Goal: Navigation & Orientation: Find specific page/section

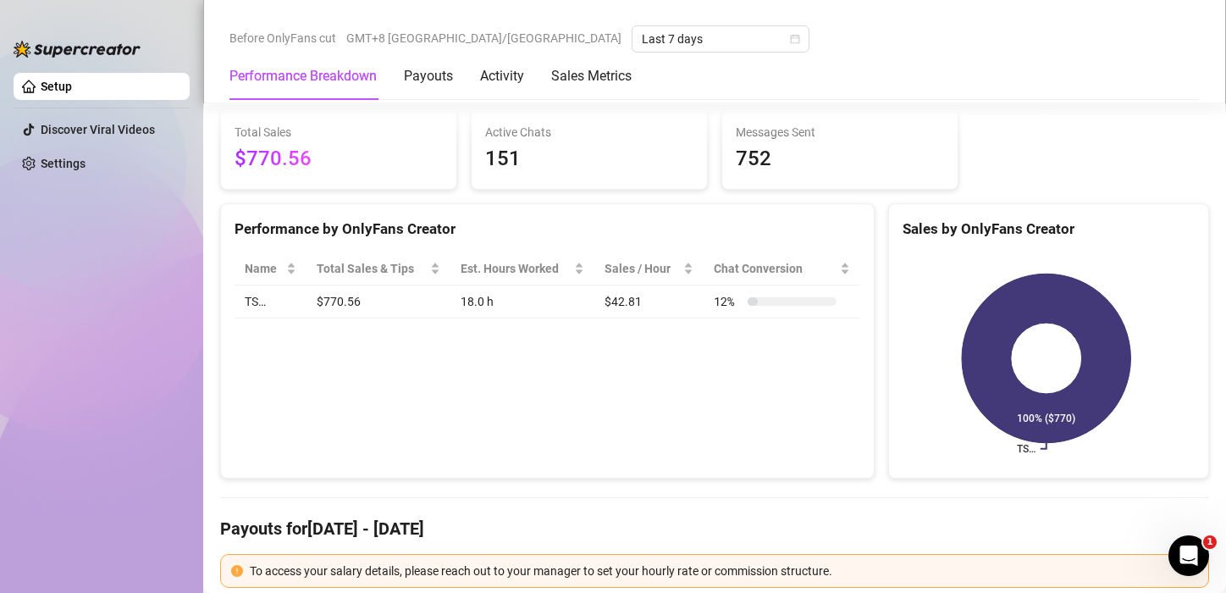
scroll to position [85, 0]
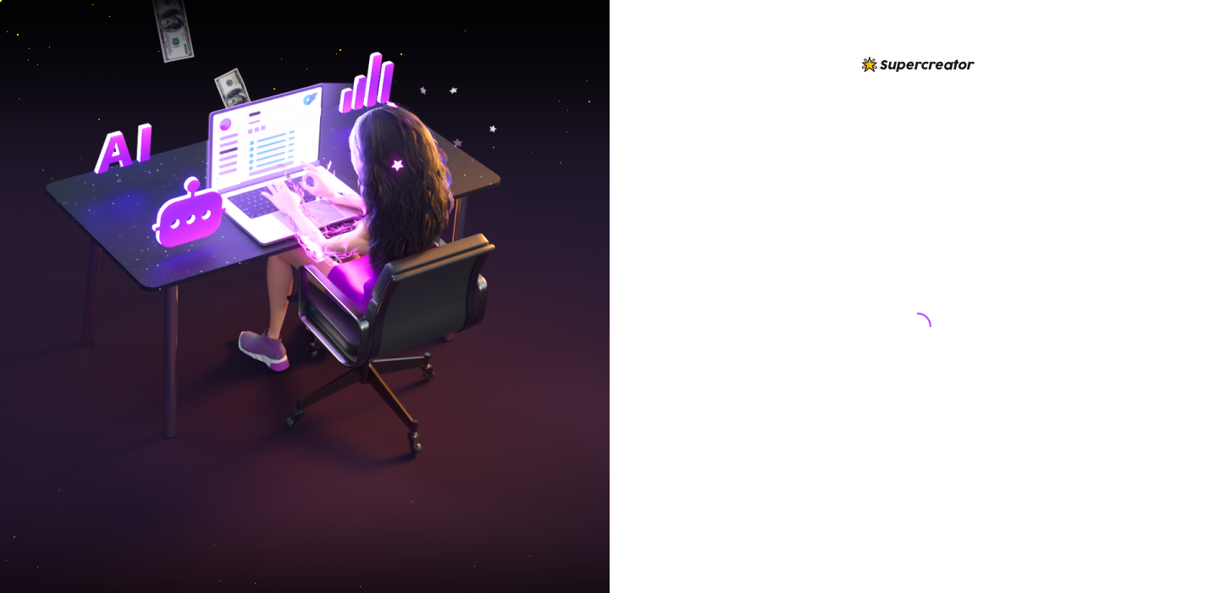
click at [1201, 469] on div at bounding box center [918, 296] width 616 height 593
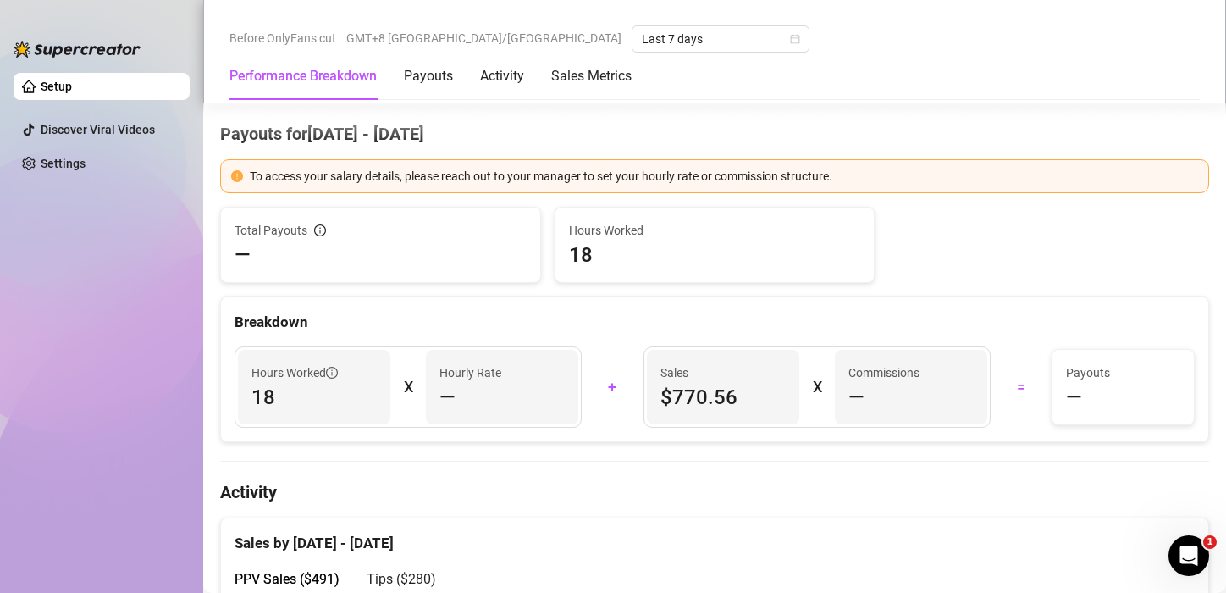
scroll to position [593, 0]
